Goal: Navigation & Orientation: Find specific page/section

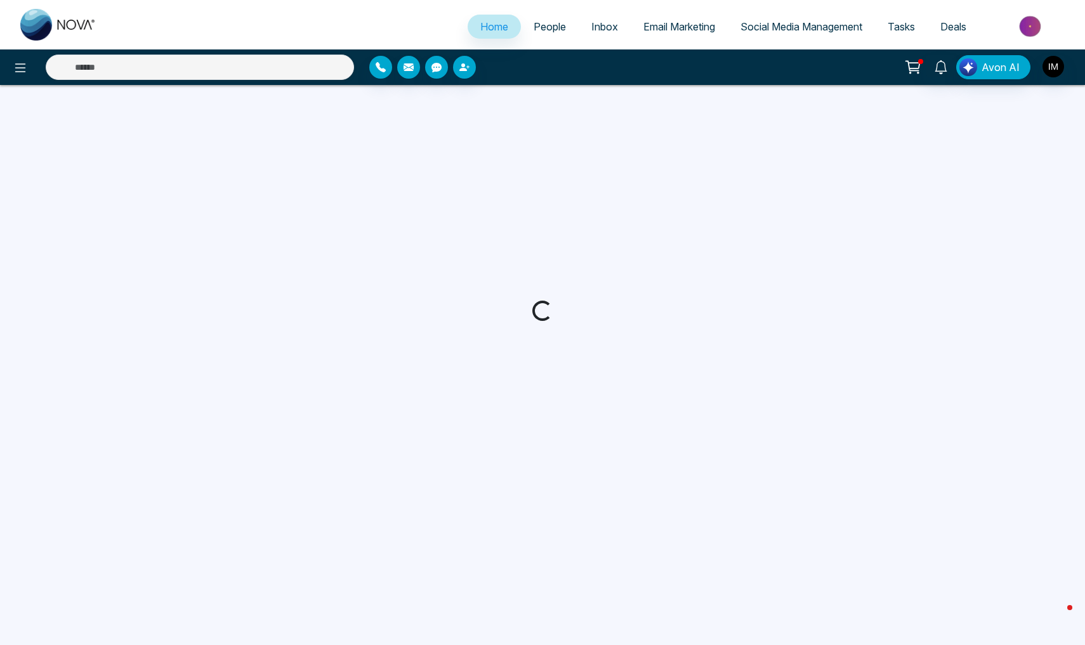
select select "*"
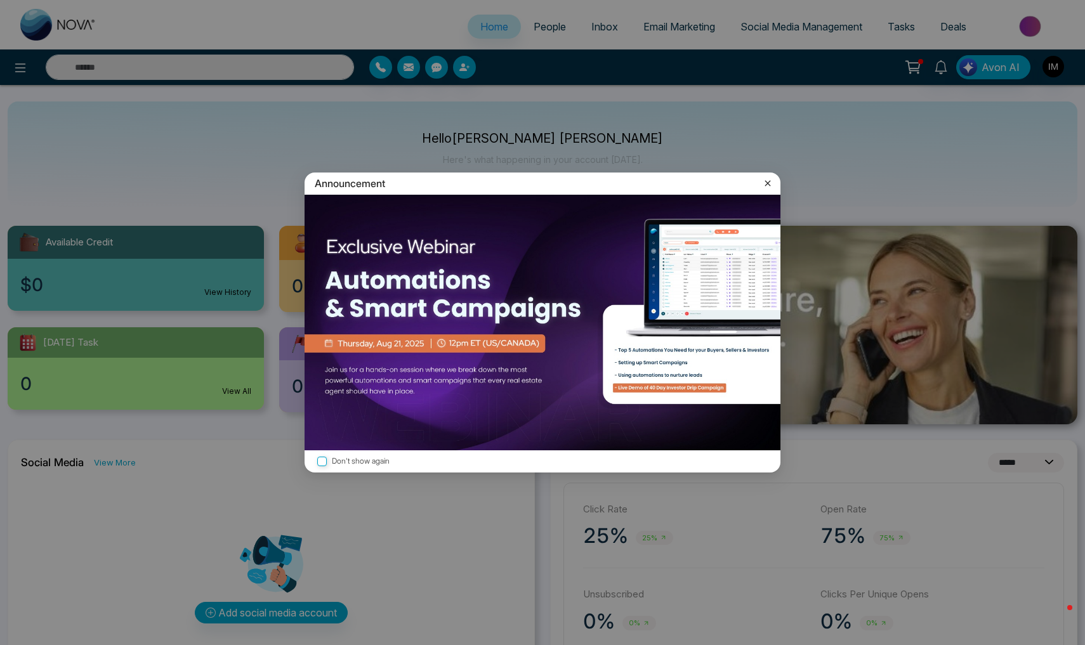
click at [768, 190] on icon at bounding box center [768, 183] width 13 height 13
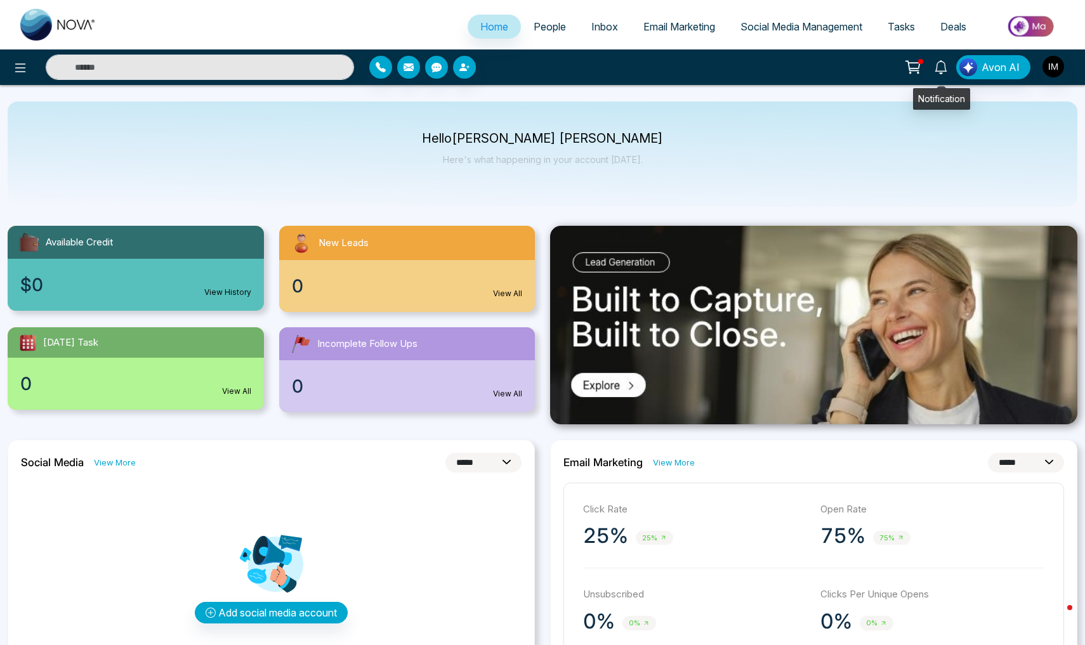
click at [937, 69] on icon at bounding box center [941, 67] width 14 height 14
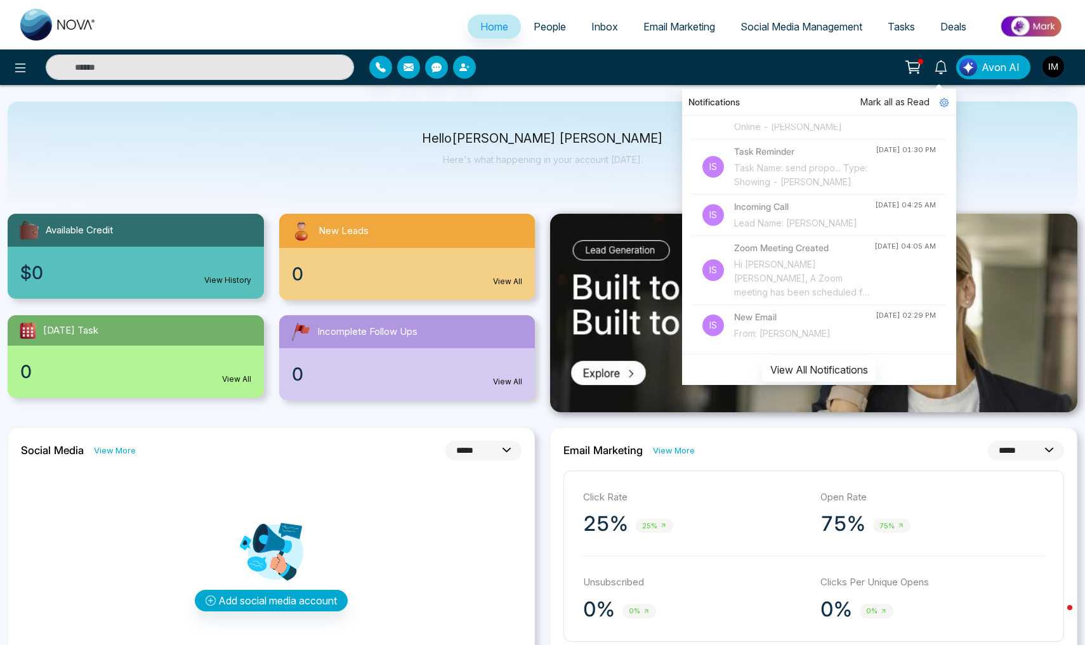
scroll to position [261, 0]
click at [782, 268] on div "Hi [PERSON_NAME] [PERSON_NAME], A Zoom meeting has been scheduled for the appoi…" at bounding box center [804, 279] width 140 height 42
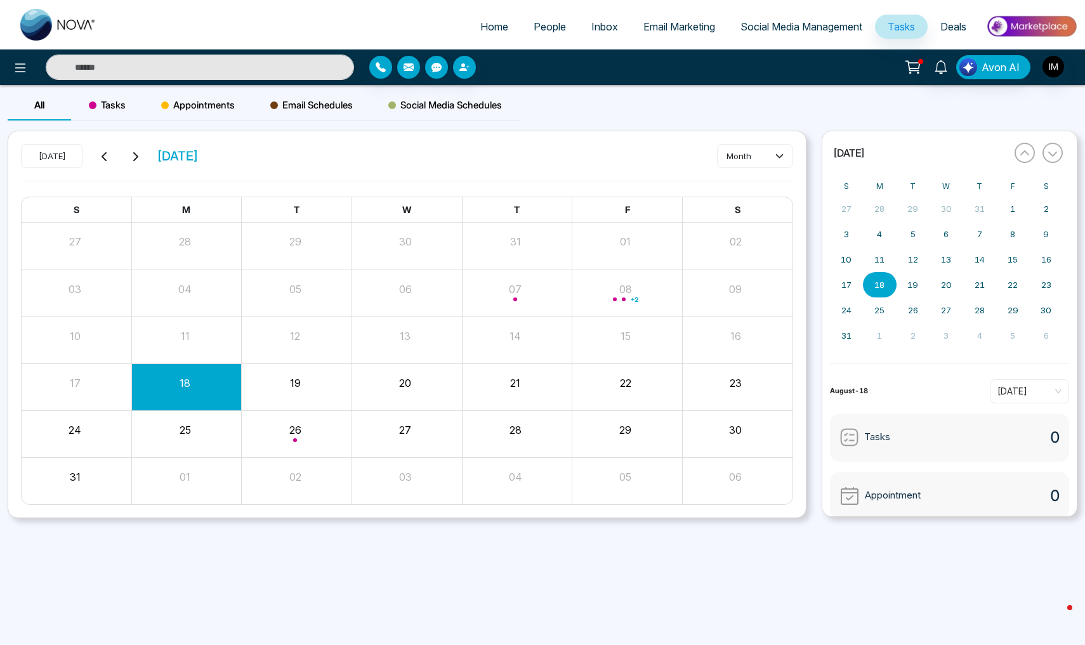
click at [499, 30] on span "Home" at bounding box center [494, 26] width 28 height 13
select select "*"
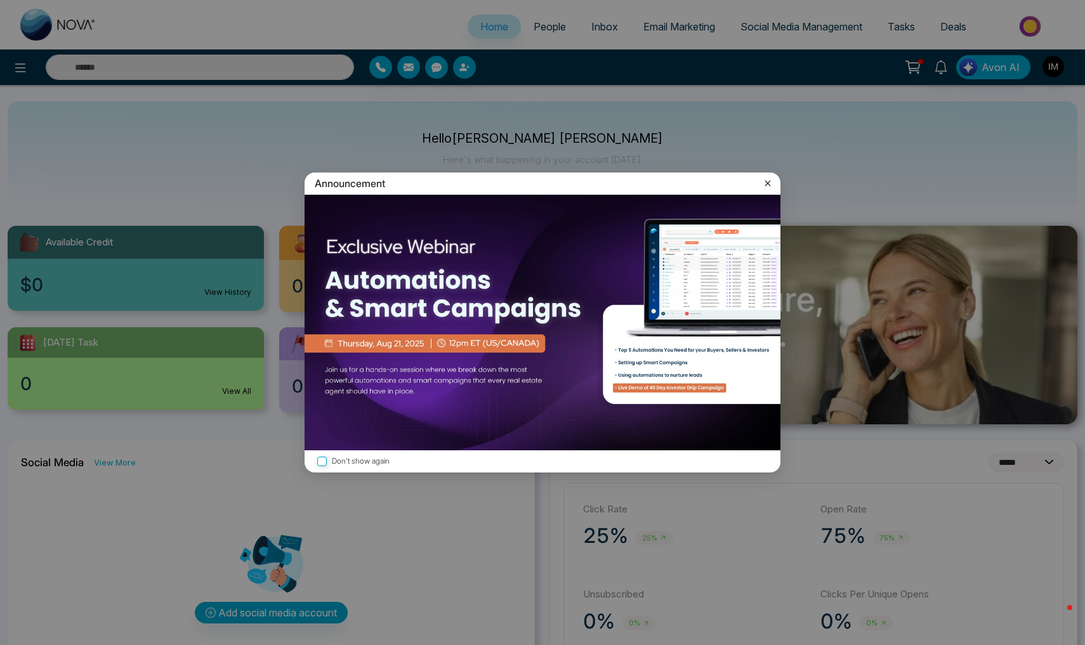
click at [768, 186] on icon at bounding box center [768, 183] width 13 height 13
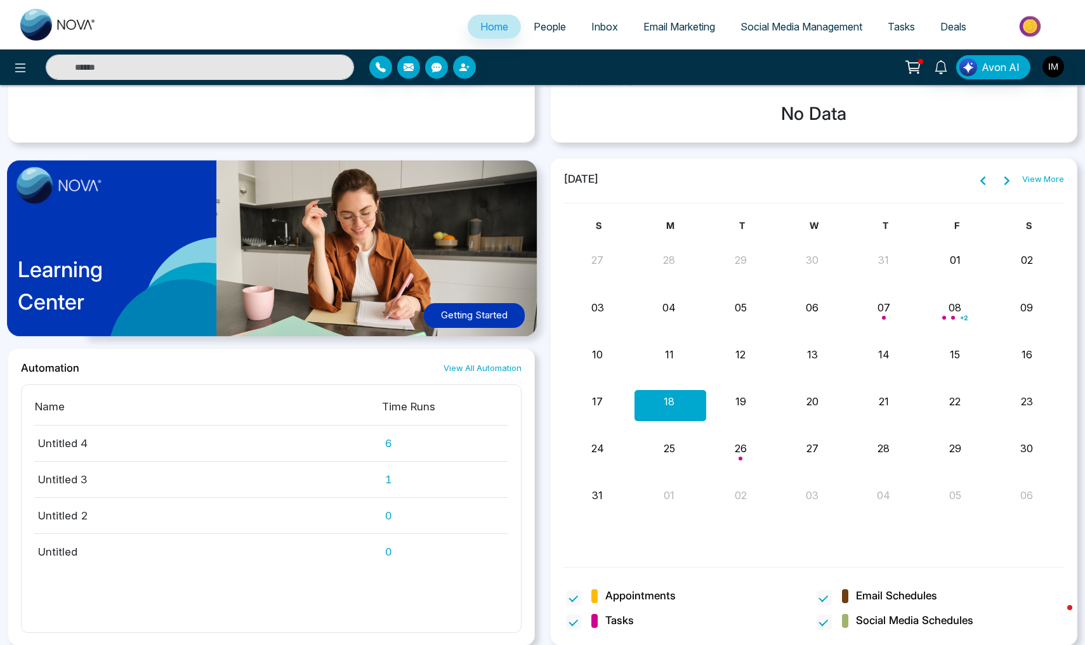
scroll to position [593, 0]
click at [140, 211] on div "Learning Center Getting Started" at bounding box center [271, 254] width 527 height 190
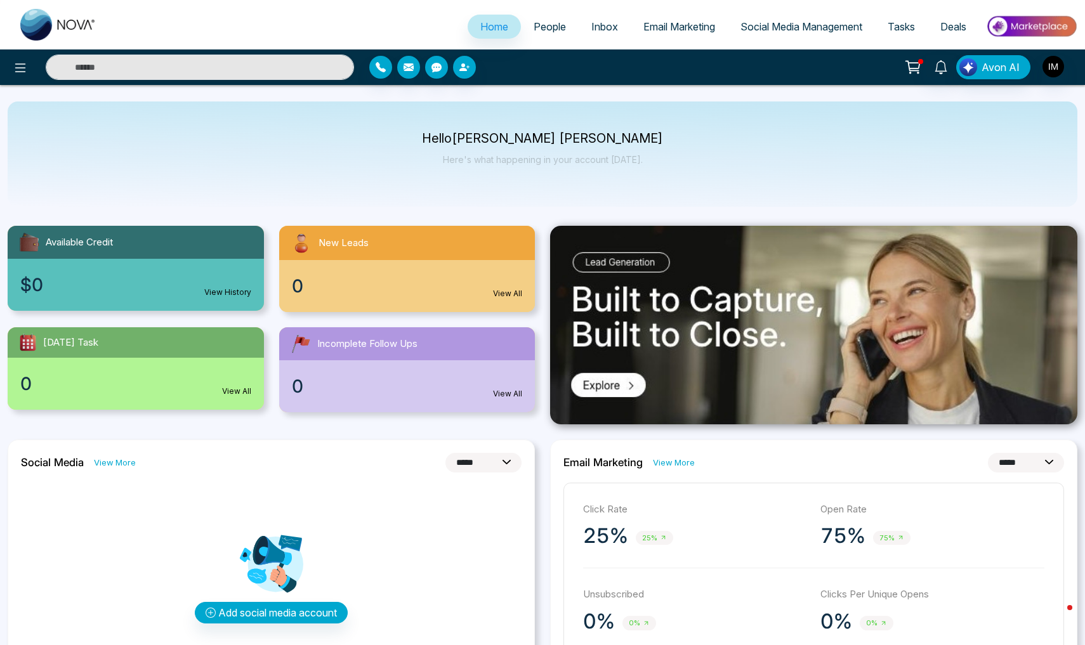
scroll to position [0, 0]
click at [538, 29] on span "People" at bounding box center [550, 26] width 32 height 13
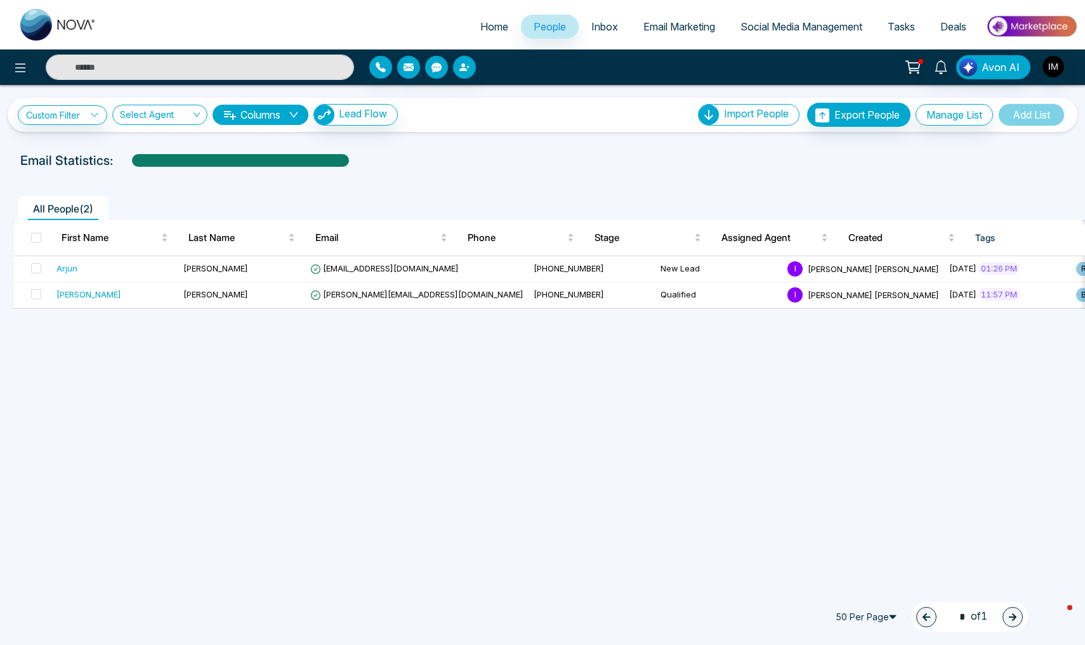
click at [600, 24] on span "Inbox" at bounding box center [604, 26] width 27 height 13
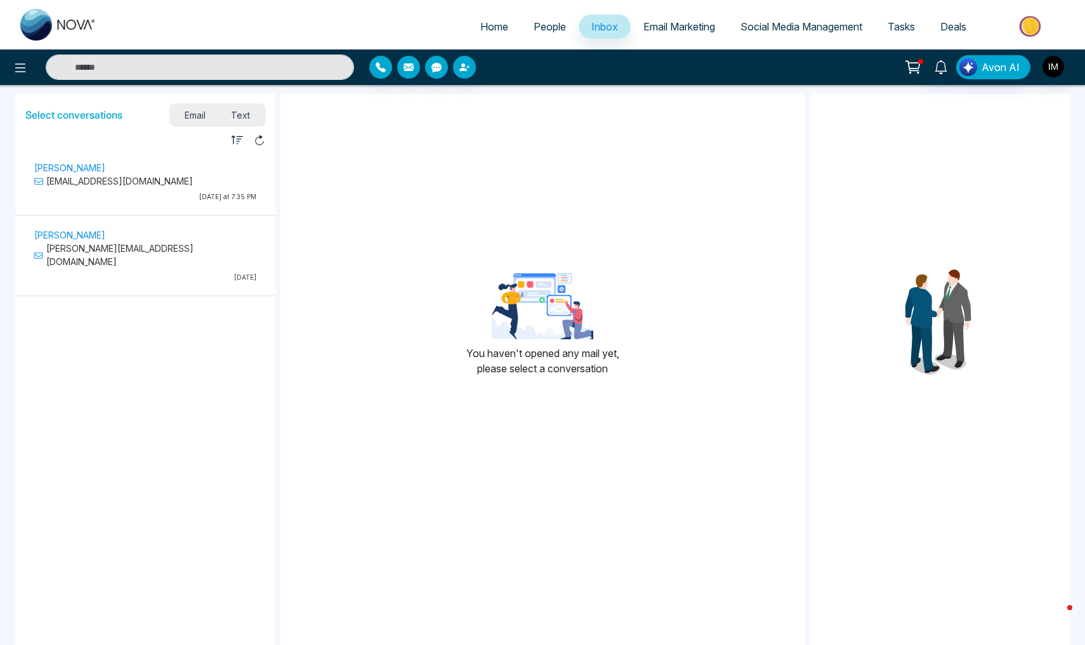
click at [675, 31] on span "Email Marketing" at bounding box center [679, 26] width 72 height 13
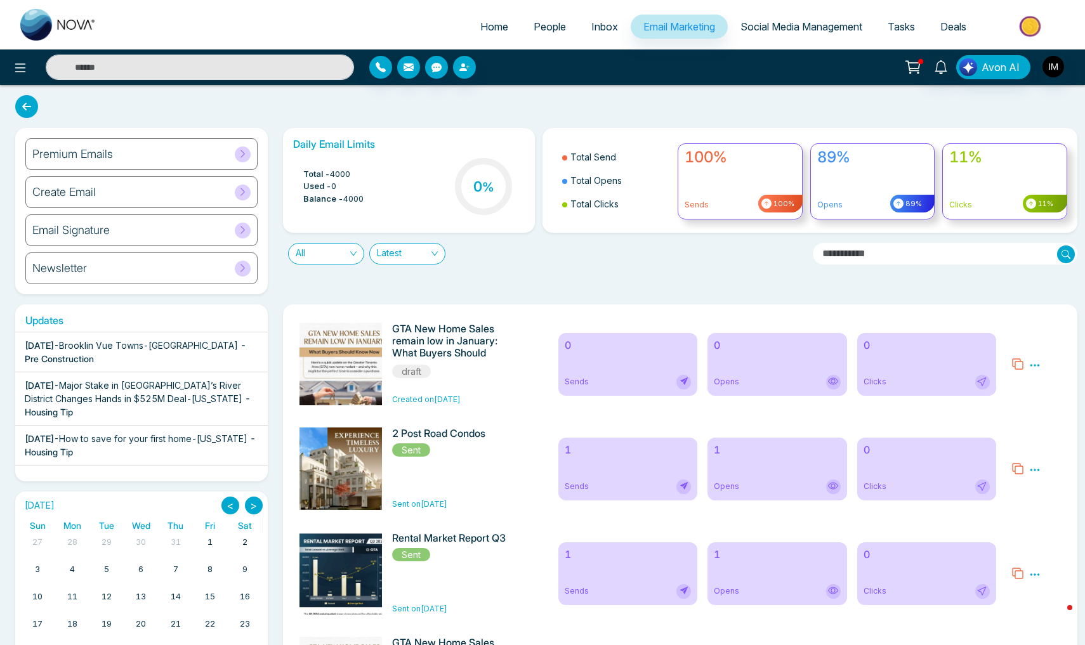
click at [761, 32] on span "Social Media Management" at bounding box center [802, 26] width 122 height 13
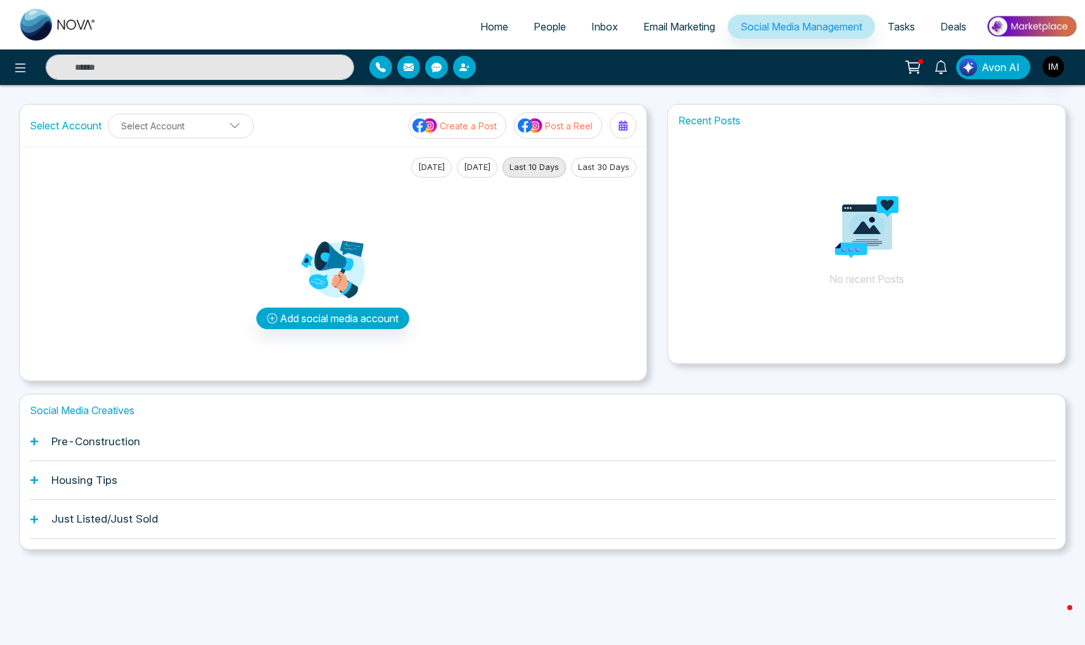
click at [459, 131] on p "Create a Post" at bounding box center [468, 125] width 57 height 13
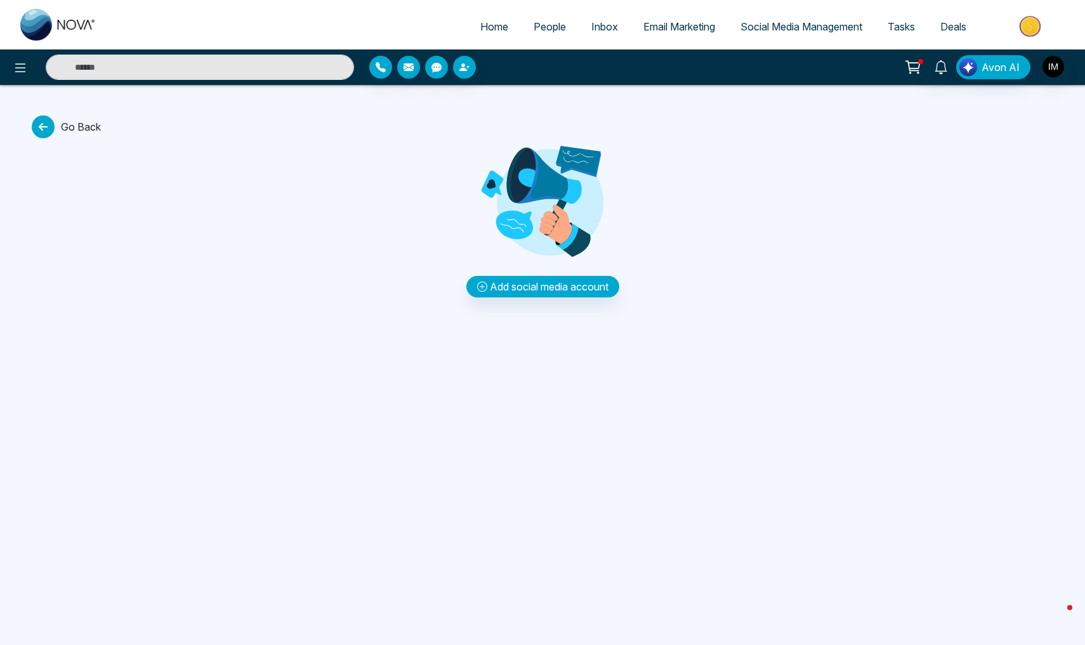
click at [907, 29] on span "Tasks" at bounding box center [901, 26] width 27 height 13
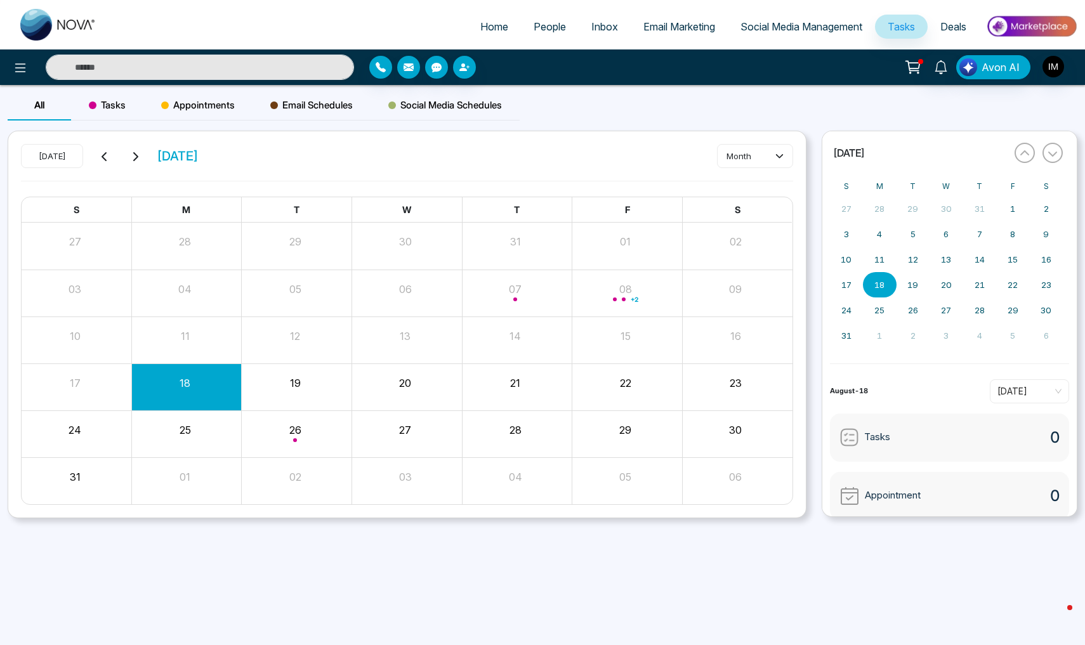
click at [955, 24] on span "Deals" at bounding box center [953, 26] width 26 height 13
